Goal: Navigation & Orientation: Find specific page/section

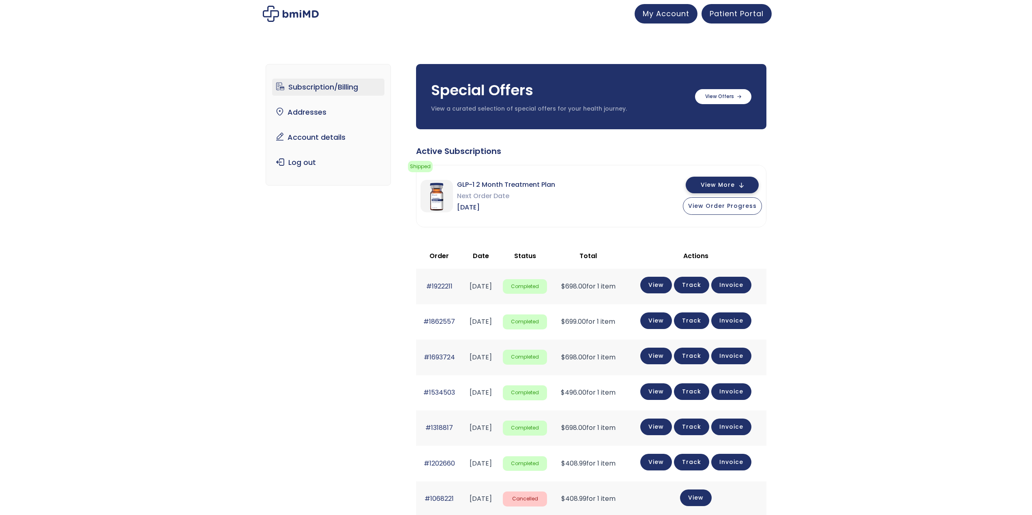
click at [718, 186] on span "View More" at bounding box center [718, 184] width 34 height 5
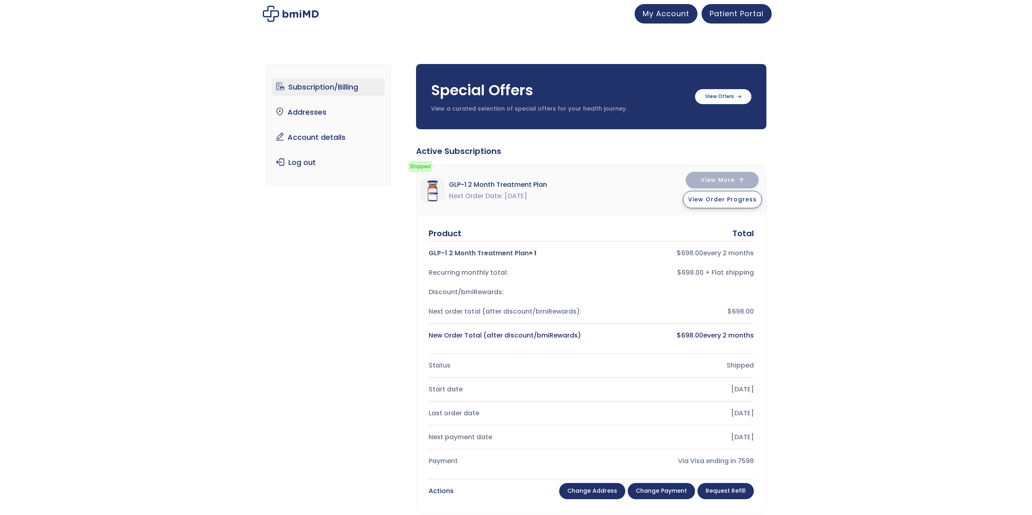
click at [718, 205] on button "View Order Progress" at bounding box center [722, 199] width 79 height 17
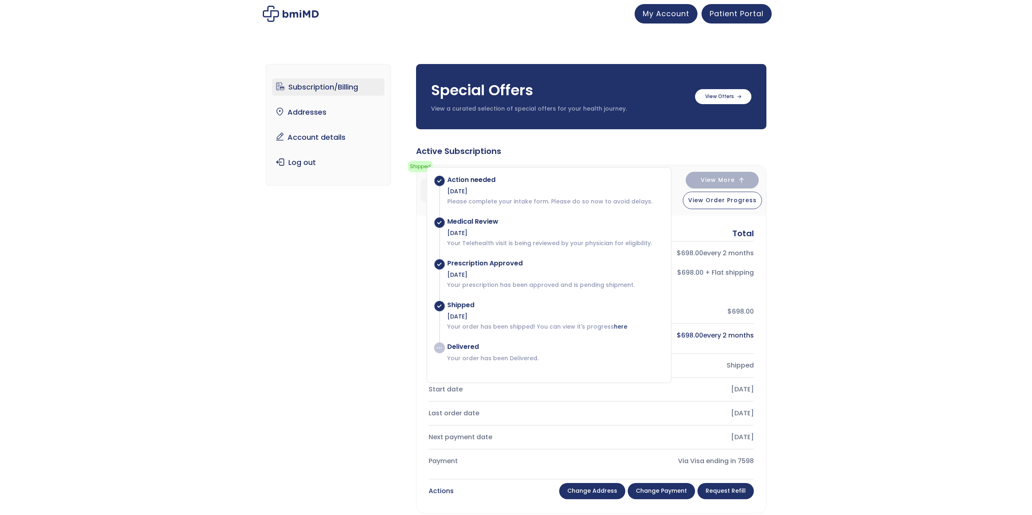
click at [662, 125] on div "Special Offers View a curated selection of special offers for your health journ…" at bounding box center [591, 96] width 350 height 65
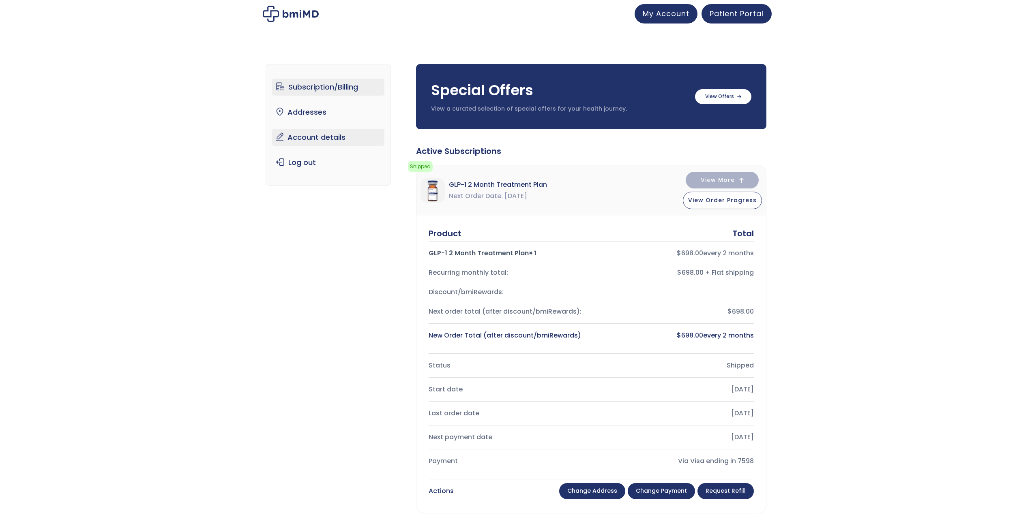
click at [320, 135] on link "Account details" at bounding box center [328, 137] width 112 height 17
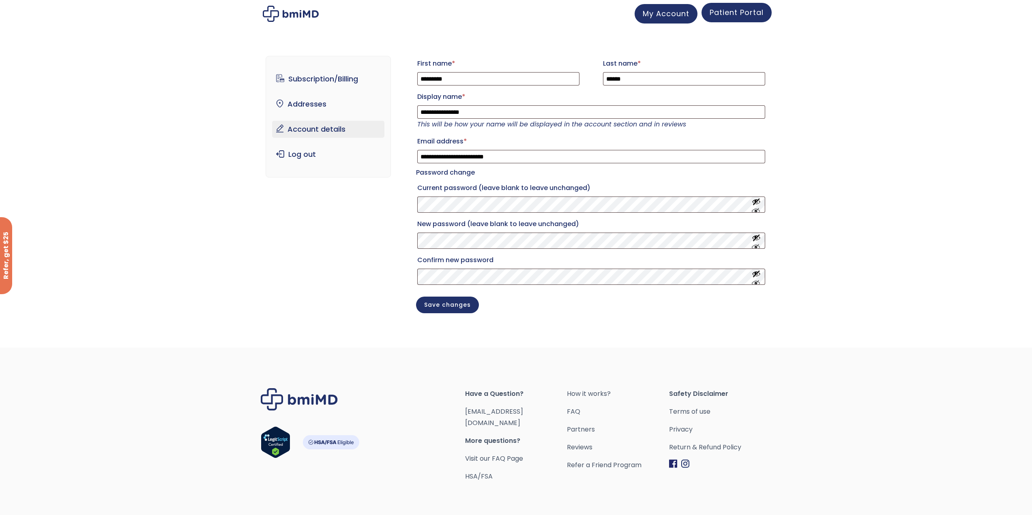
click at [734, 15] on span "Patient Portal" at bounding box center [737, 12] width 54 height 10
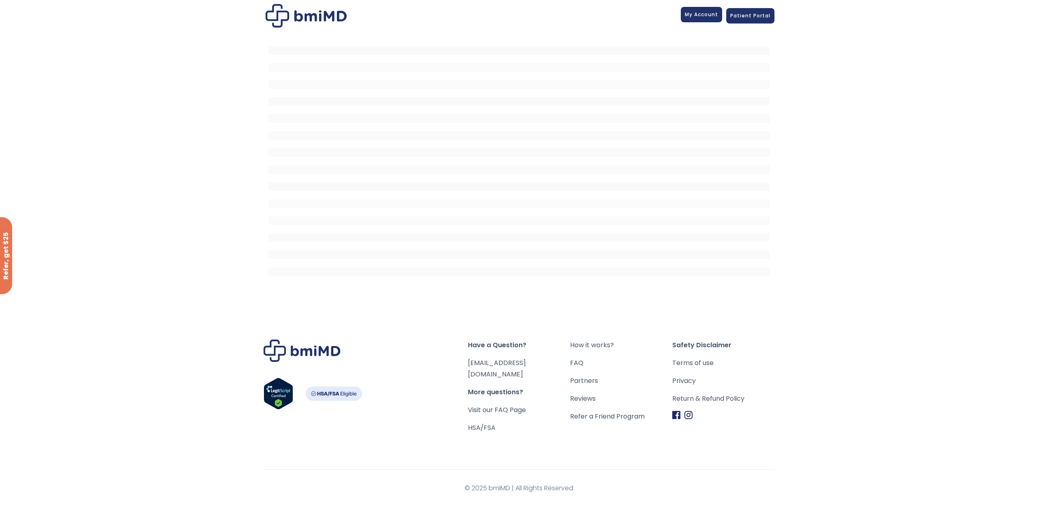
click at [700, 14] on span "My Account" at bounding box center [701, 14] width 33 height 7
